Goal: Navigation & Orientation: Find specific page/section

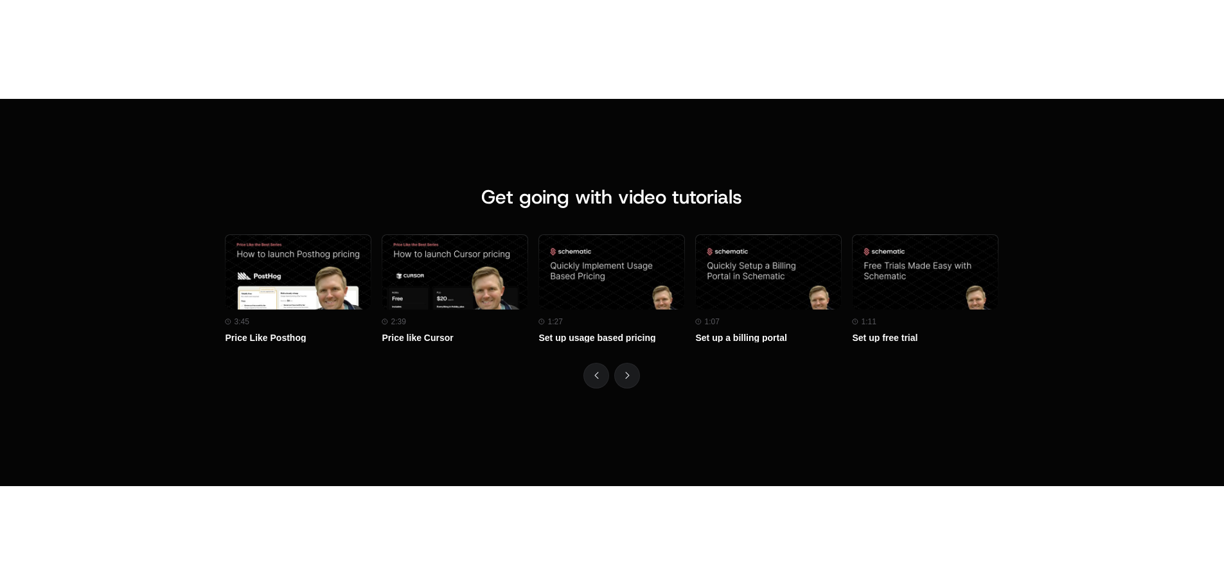
scroll to position [5709, 0]
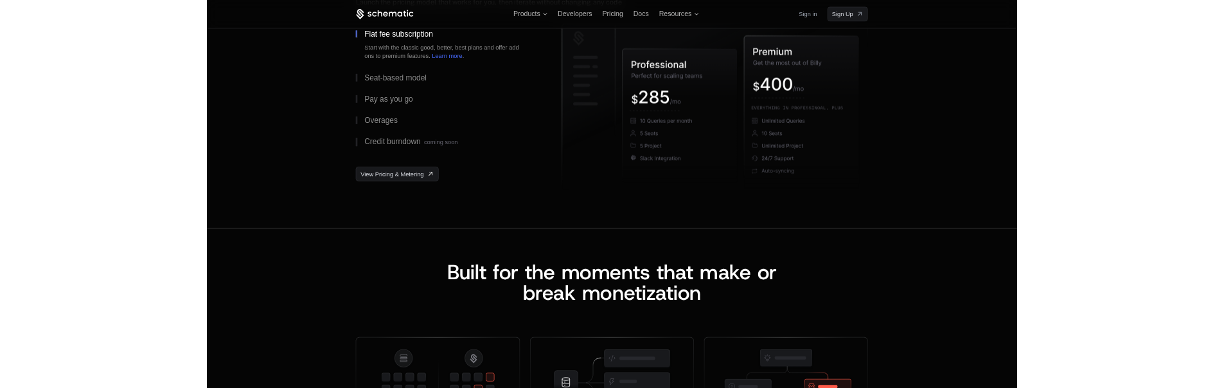
scroll to position [1604, 0]
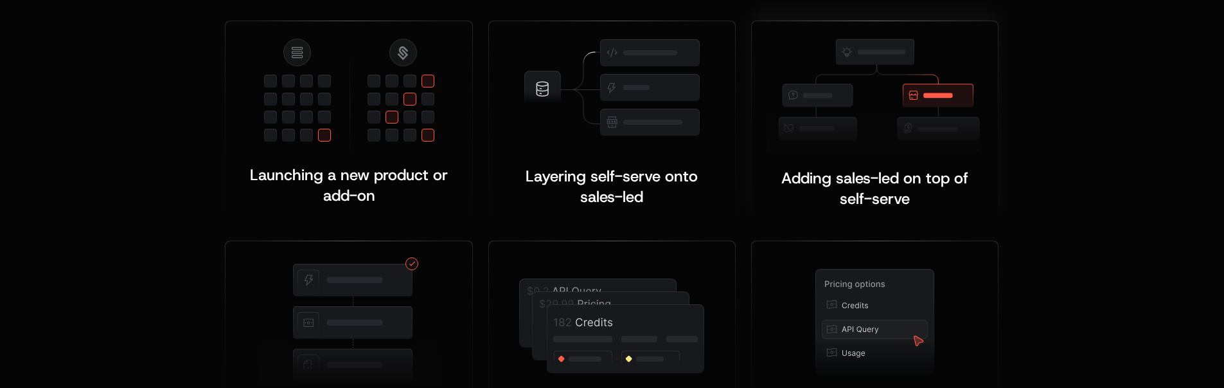
scroll to position [2285, 0]
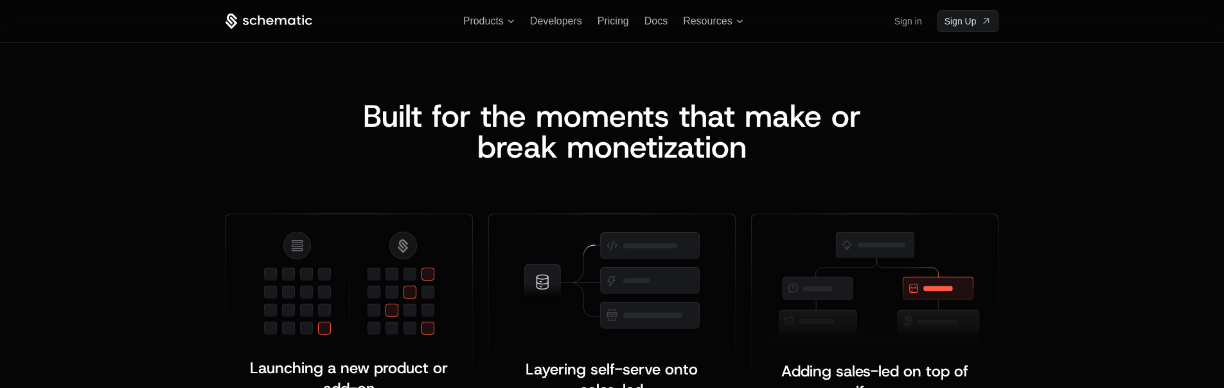
drag, startPoint x: 997, startPoint y: 168, endPoint x: 778, endPoint y: 177, distance: 218.7
click at [995, 112] on div "Built for the moments that make or b reak monetization" at bounding box center [612, 131] width 774 height 62
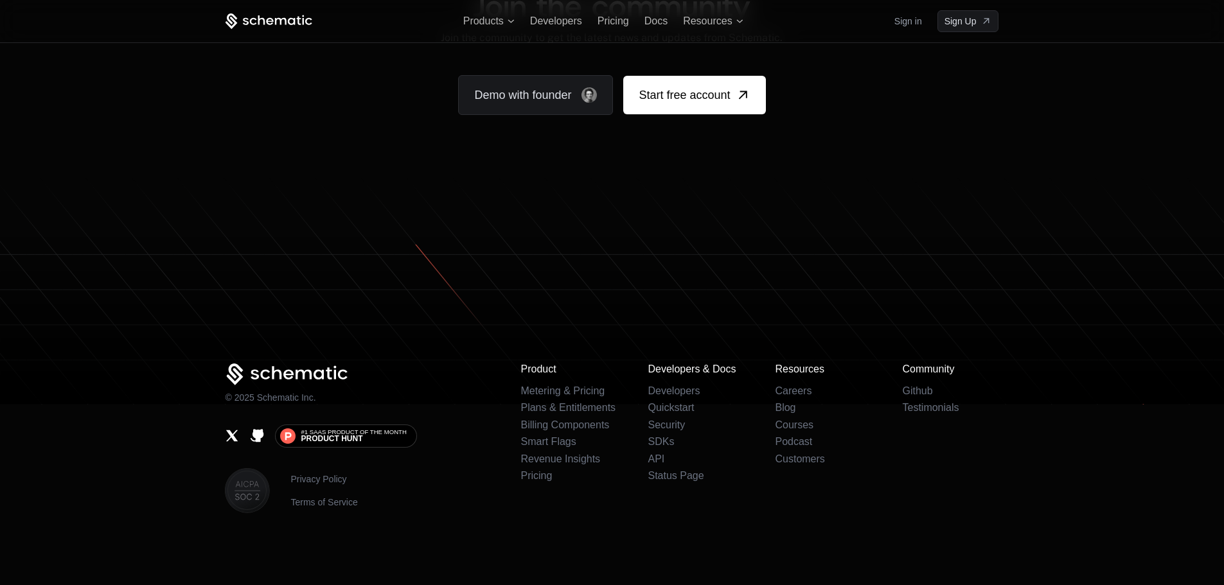
scroll to position [7692, 0]
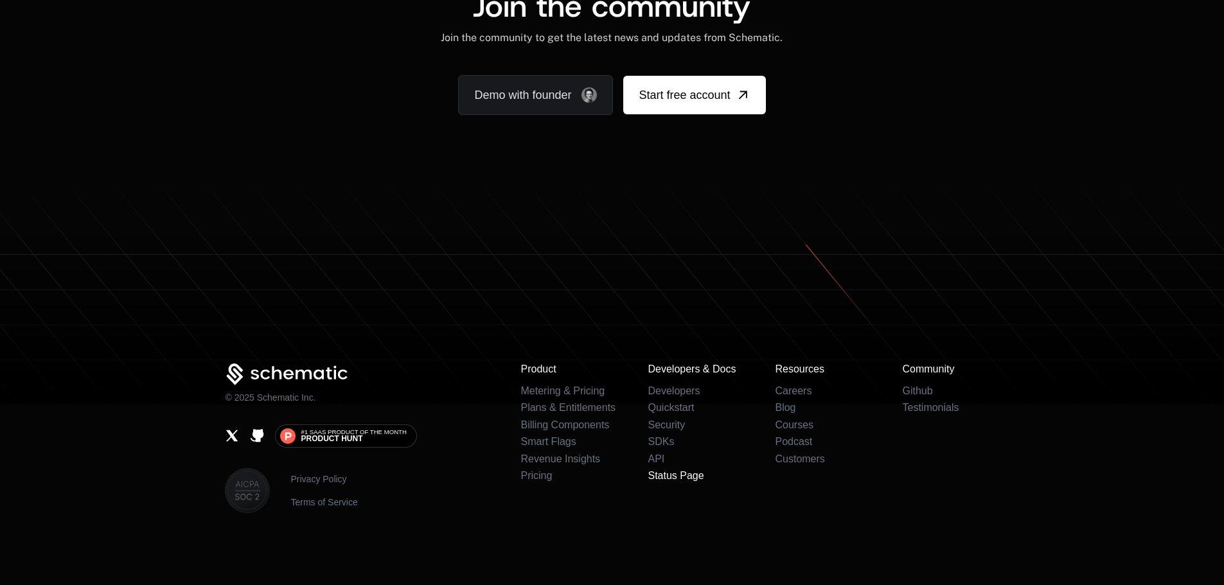
click at [681, 387] on link "Status Page" at bounding box center [676, 475] width 56 height 11
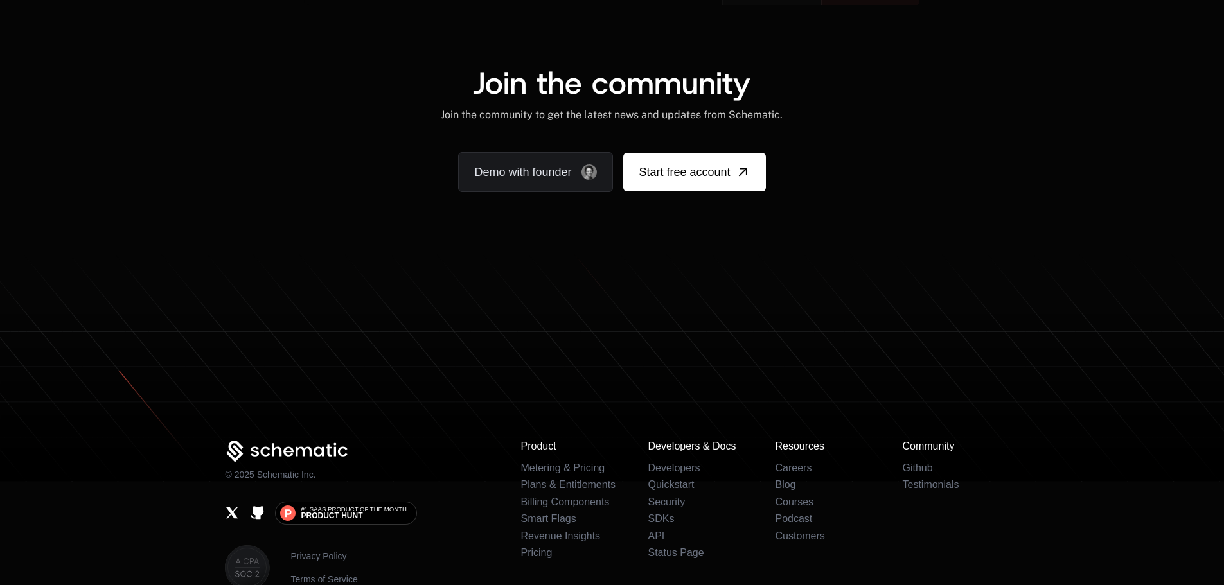
scroll to position [7692, 0]
